Goal: Find specific page/section: Find specific page/section

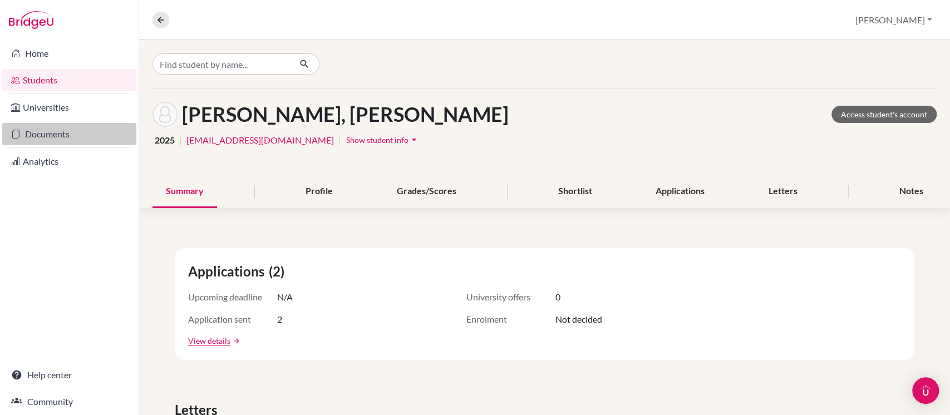
click at [53, 134] on link "Documents" at bounding box center [69, 134] width 134 height 22
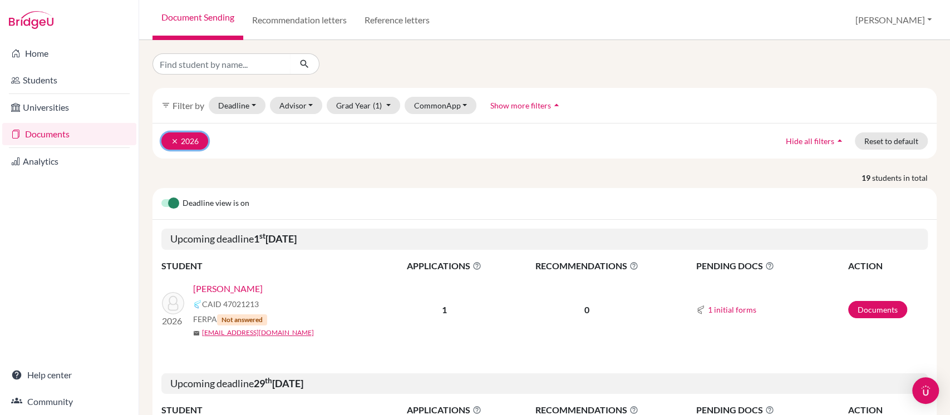
click at [171, 139] on icon "clear" at bounding box center [175, 141] width 8 height 8
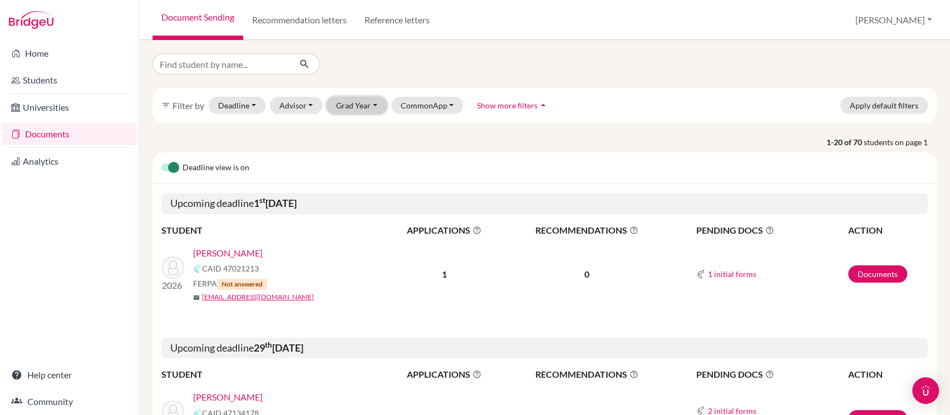
click at [354, 103] on button "Grad Year" at bounding box center [357, 105] width 60 height 17
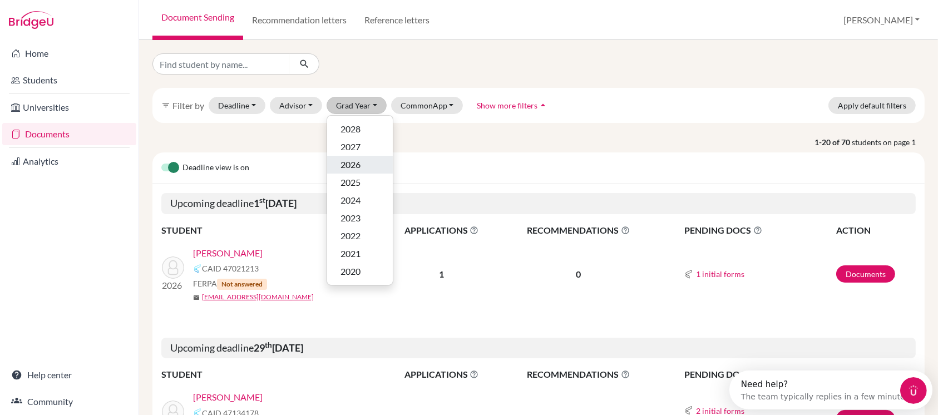
click at [359, 166] on div "2026" at bounding box center [360, 164] width 39 height 13
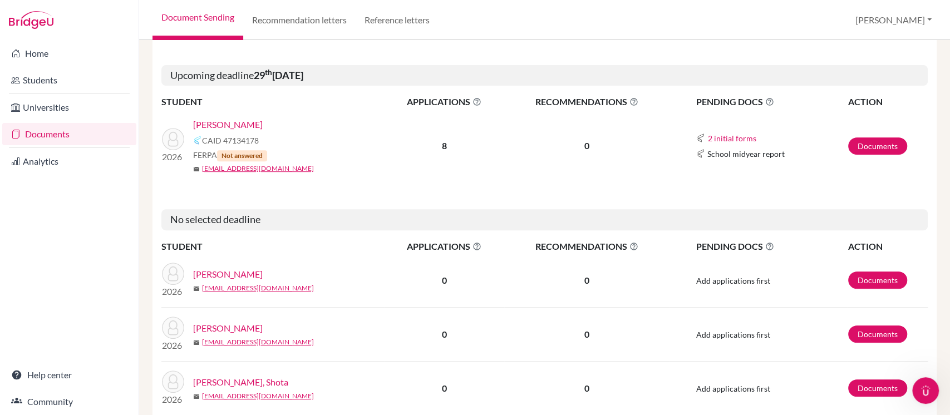
scroll to position [371, 0]
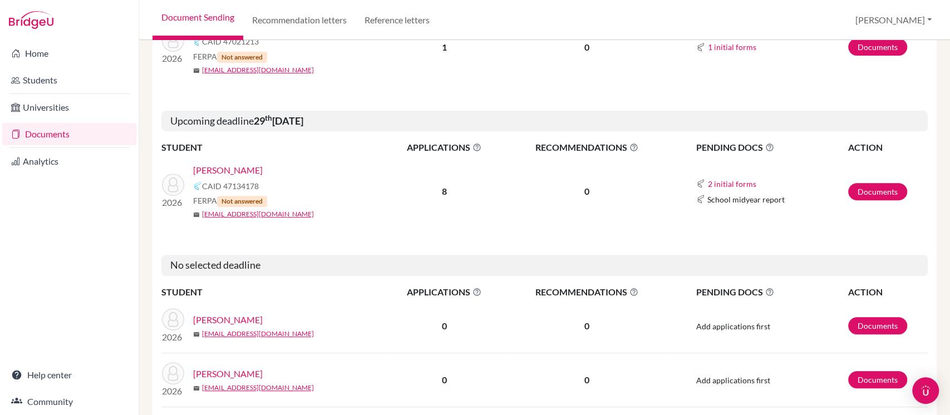
scroll to position [371, 0]
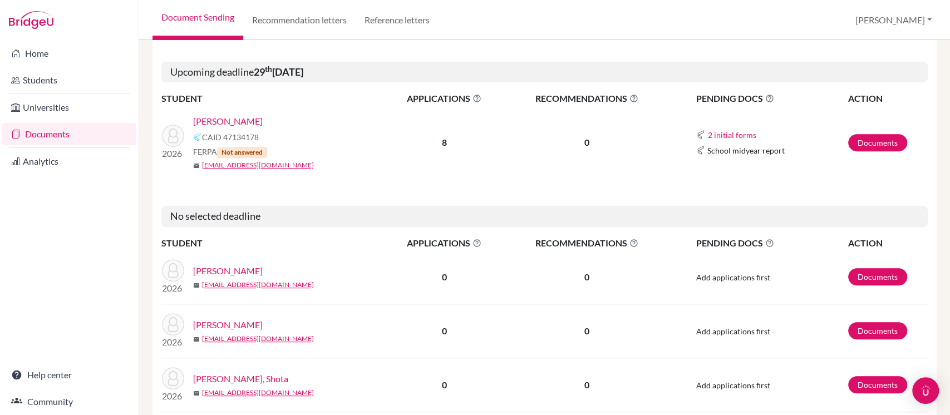
scroll to position [445, 0]
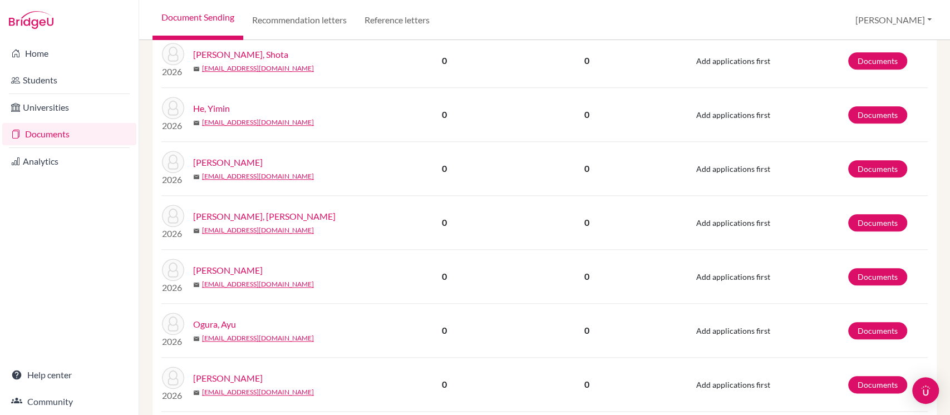
scroll to position [816, 0]
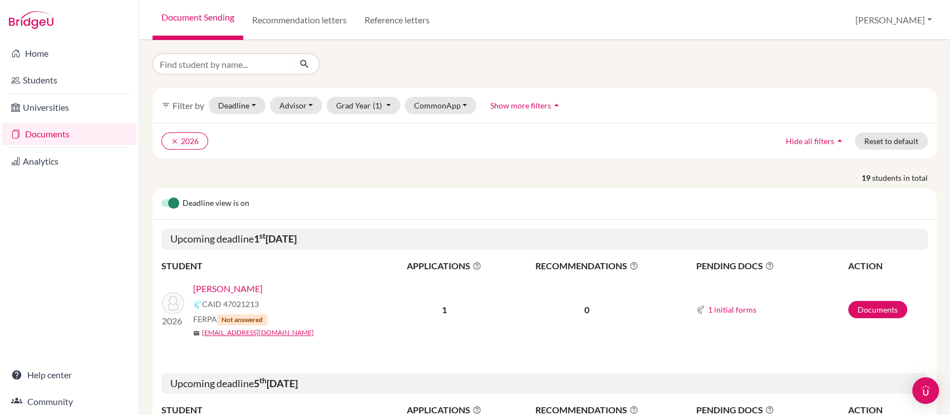
scroll to position [148, 0]
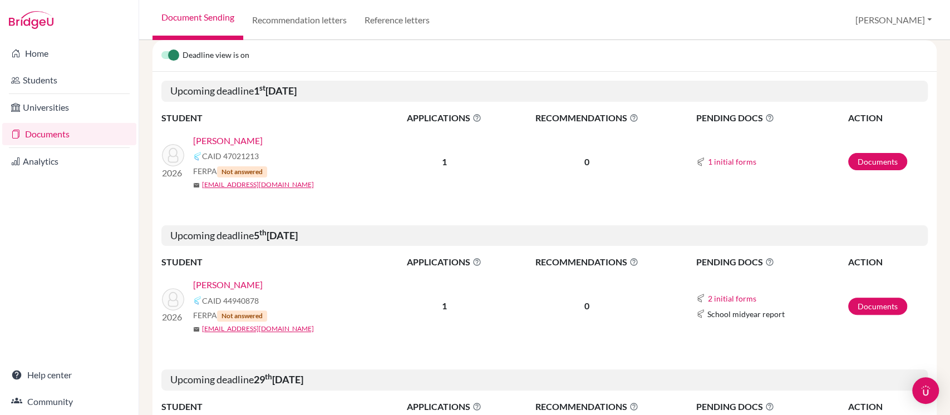
click at [214, 285] on link "[PERSON_NAME]" at bounding box center [228, 284] width 70 height 13
